Goal: Navigation & Orientation: Understand site structure

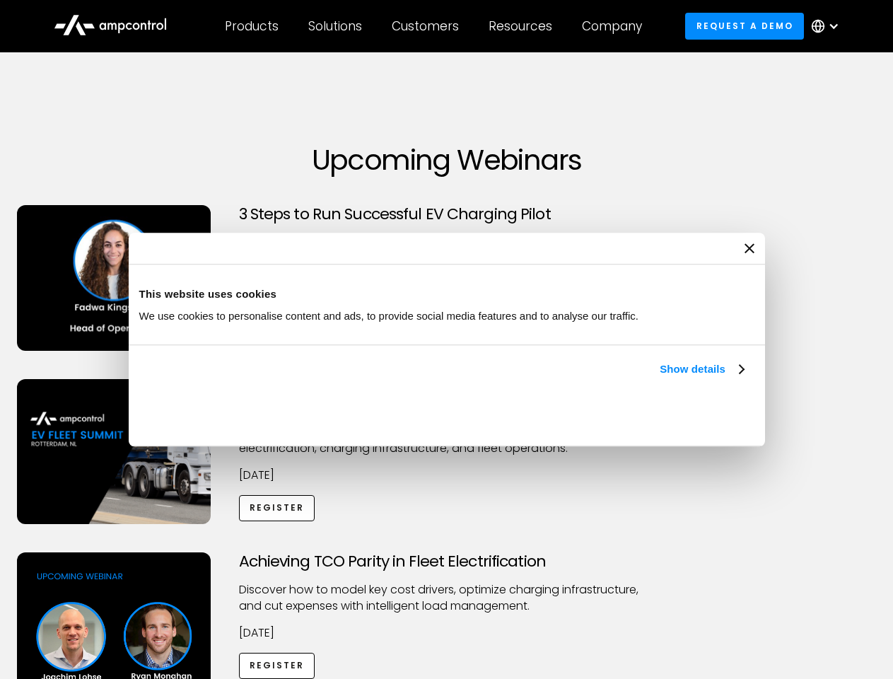
click at [660, 378] on link "Show details" at bounding box center [701, 369] width 83 height 17
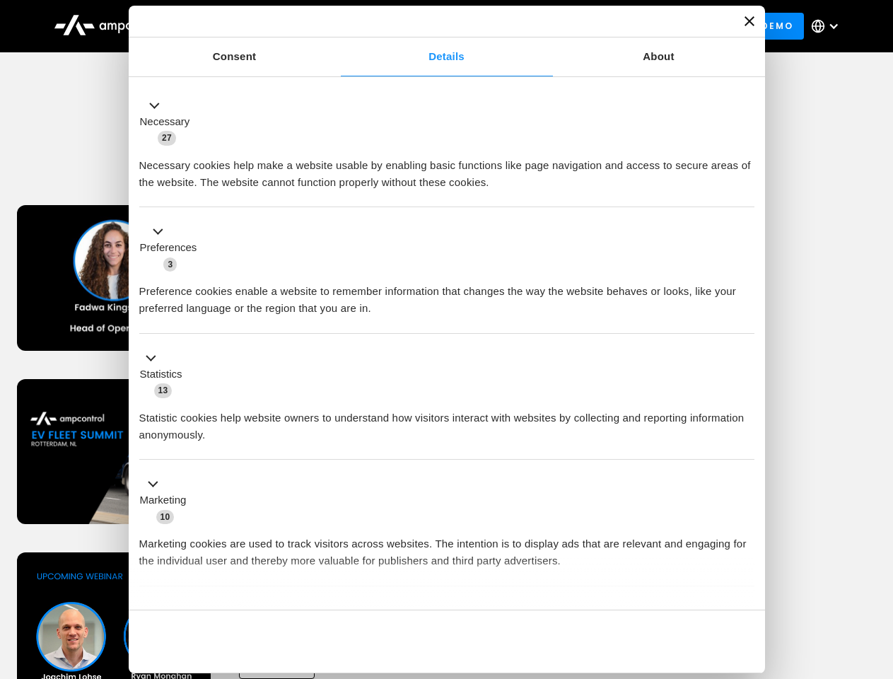
click at [745, 191] on div "Necessary cookies help make a website usable by enabling basic functions like p…" at bounding box center [446, 168] width 615 height 45
click at [877, 570] on div "Achieving TCO Parity in Fleet Electrification Discover how to model key cost dr…" at bounding box center [447, 663] width 888 height 222
click at [435, 26] on div "Customers" at bounding box center [425, 26] width 67 height 16
click at [251, 26] on div "Products" at bounding box center [252, 26] width 54 height 16
click at [336, 26] on div "Solutions" at bounding box center [335, 26] width 54 height 16
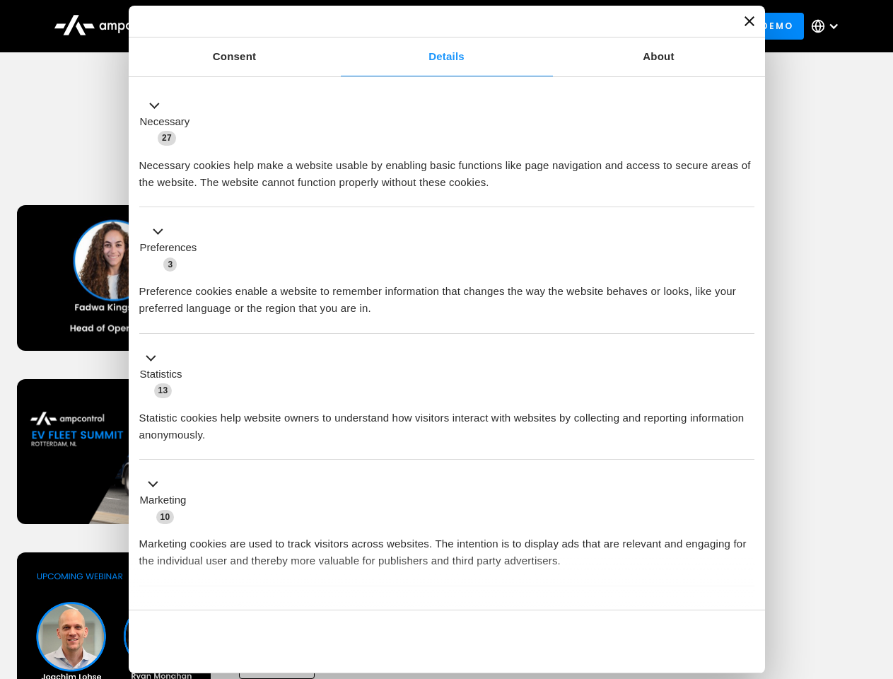
click at [428, 26] on div "Customers" at bounding box center [425, 26] width 67 height 16
click at [523, 26] on div "Resources" at bounding box center [521, 26] width 64 height 16
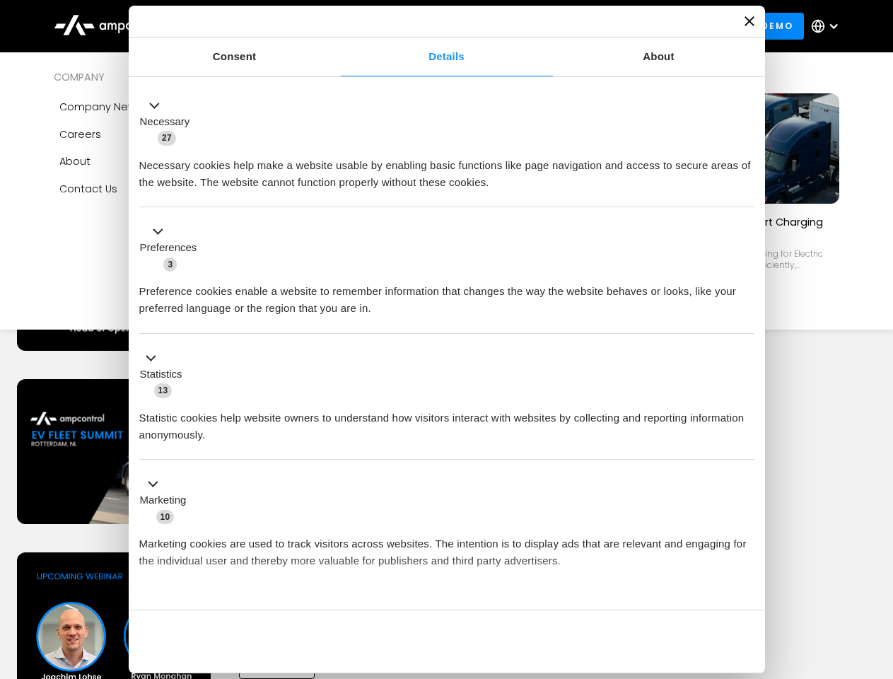
click at [617, 26] on div "Company" at bounding box center [612, 26] width 60 height 16
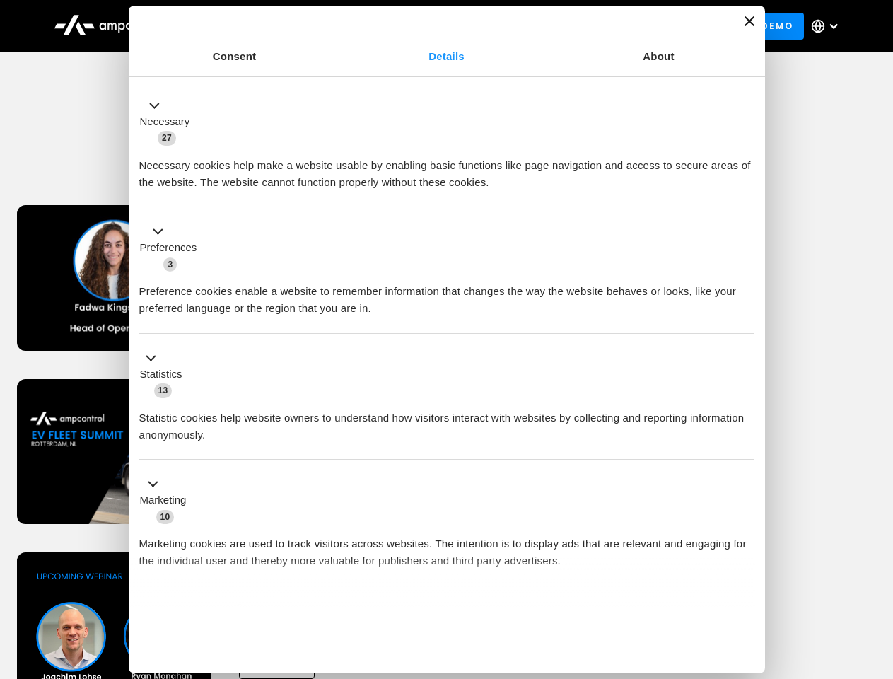
click at [829, 26] on div at bounding box center [833, 26] width 11 height 11
